Goal: Information Seeking & Learning: Learn about a topic

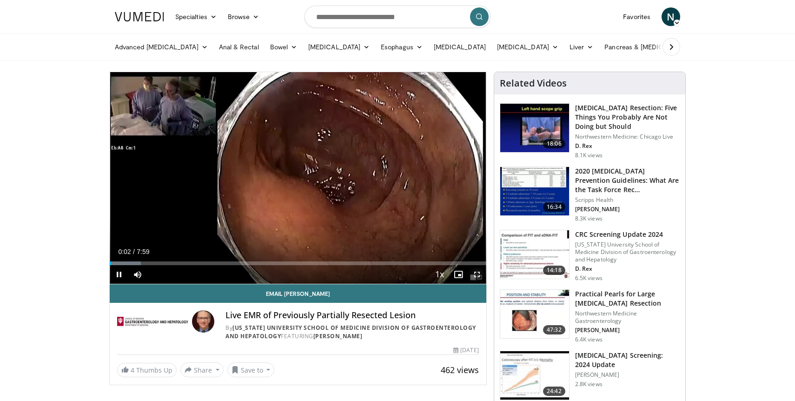
click at [474, 268] on span "Video Player" at bounding box center [477, 274] width 19 height 19
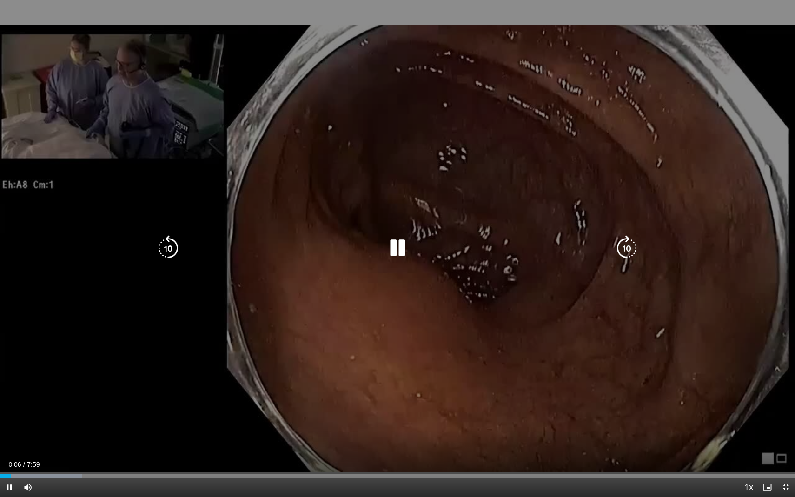
click at [508, 154] on div "10 seconds Tap to unmute" at bounding box center [397, 248] width 795 height 497
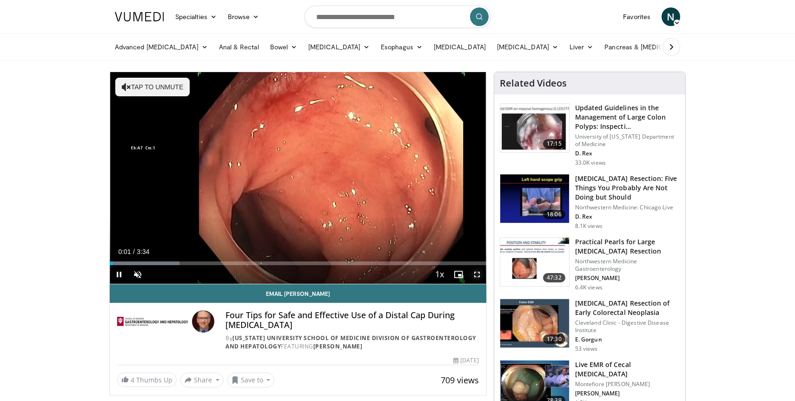
click at [481, 276] on span "Video Player" at bounding box center [477, 274] width 19 height 19
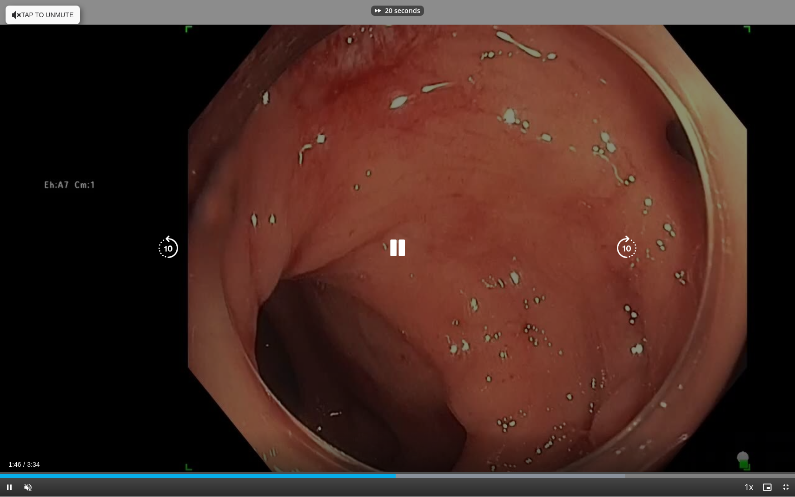
click at [67, 21] on button "Tap to unmute" at bounding box center [43, 15] width 74 height 19
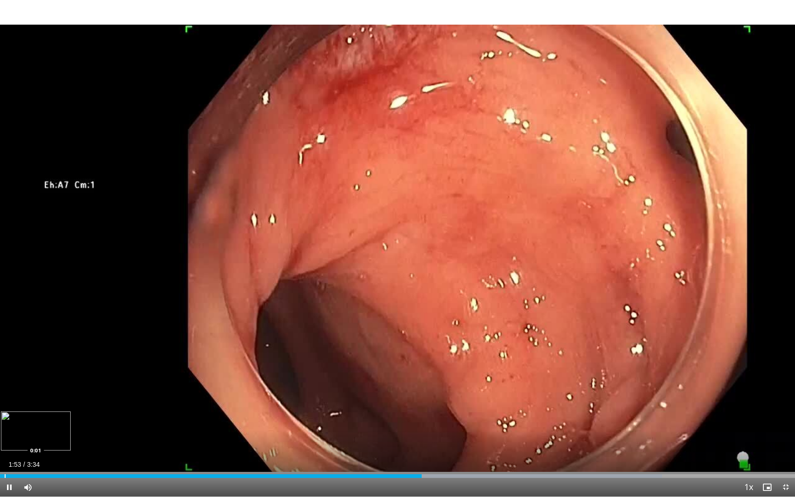
click at [5, 401] on div "Progress Bar" at bounding box center [5, 476] width 1 height 4
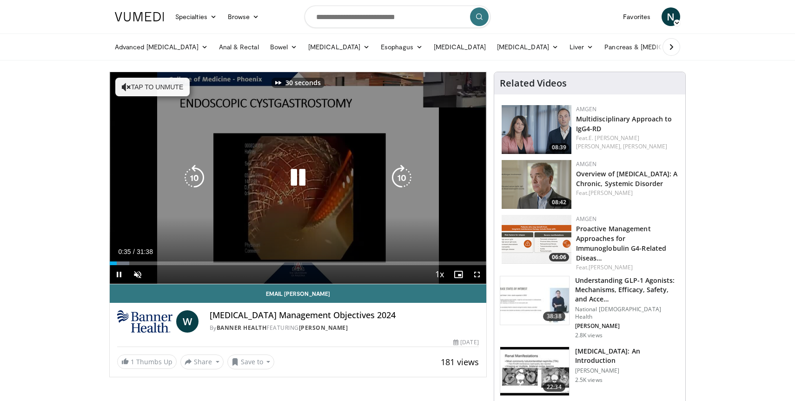
click at [174, 94] on button "Tap to unmute" at bounding box center [152, 87] width 74 height 19
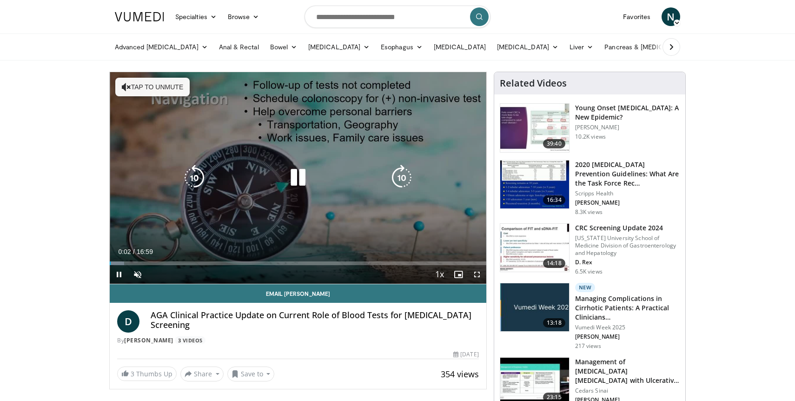
click at [162, 85] on button "Tap to unmute" at bounding box center [152, 87] width 74 height 19
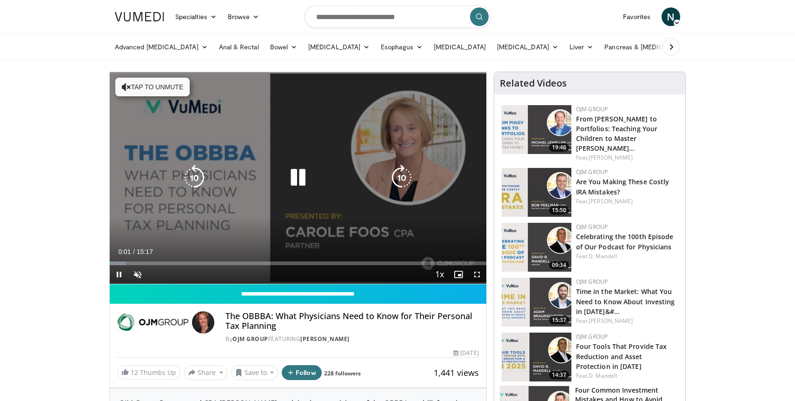
click at [173, 82] on button "Tap to unmute" at bounding box center [152, 87] width 74 height 19
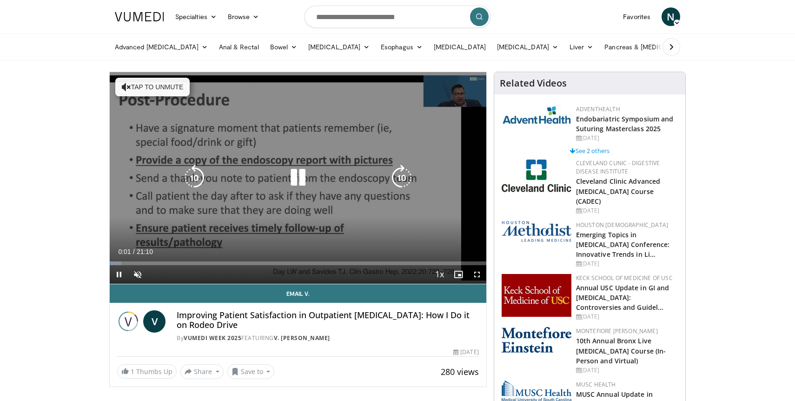
click at [183, 93] on button "Tap to unmute" at bounding box center [152, 87] width 74 height 19
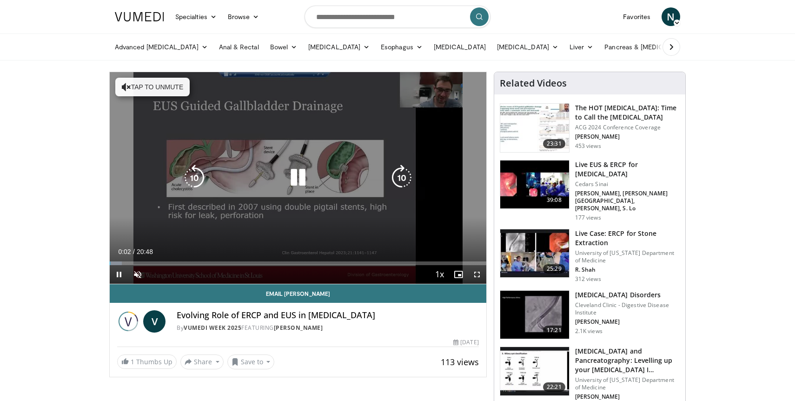
click at [176, 92] on button "Tap to unmute" at bounding box center [152, 87] width 74 height 19
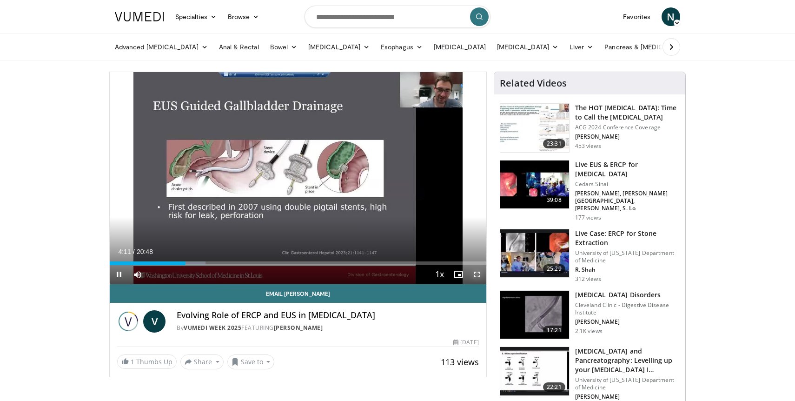
click at [473, 271] on span "Video Player" at bounding box center [477, 274] width 19 height 19
